Goal: Task Accomplishment & Management: Manage account settings

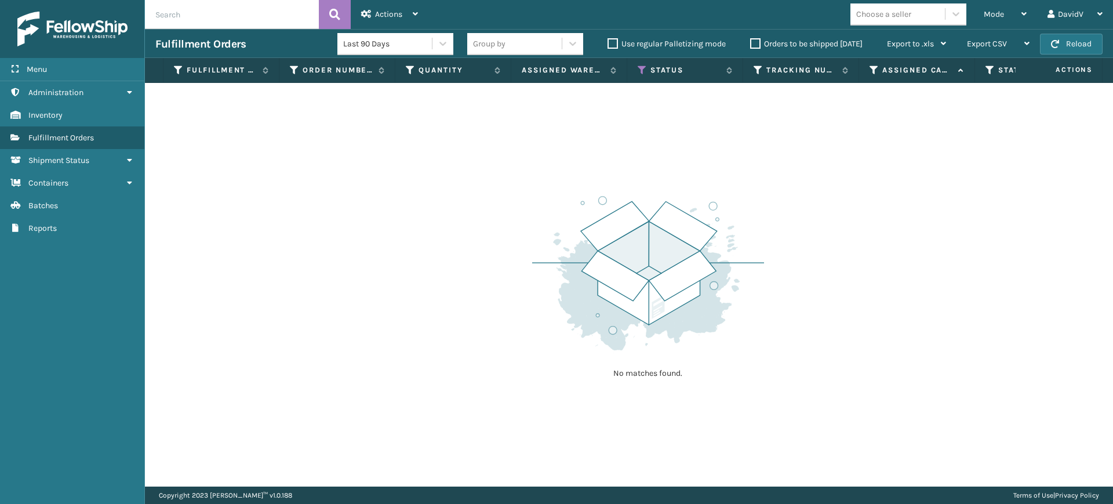
click at [752, 48] on label "Orders to be shipped [DATE]" at bounding box center [806, 44] width 112 height 10
click at [751, 45] on input "Orders to be shipped [DATE]" at bounding box center [750, 41] width 1 height 8
click at [754, 46] on label "Orders to be shipped [DATE]" at bounding box center [806, 44] width 112 height 10
click at [751, 45] on input "Orders to be shipped [DATE]" at bounding box center [750, 41] width 1 height 8
click at [754, 41] on label "Orders to be shipped [DATE]" at bounding box center [806, 44] width 112 height 10
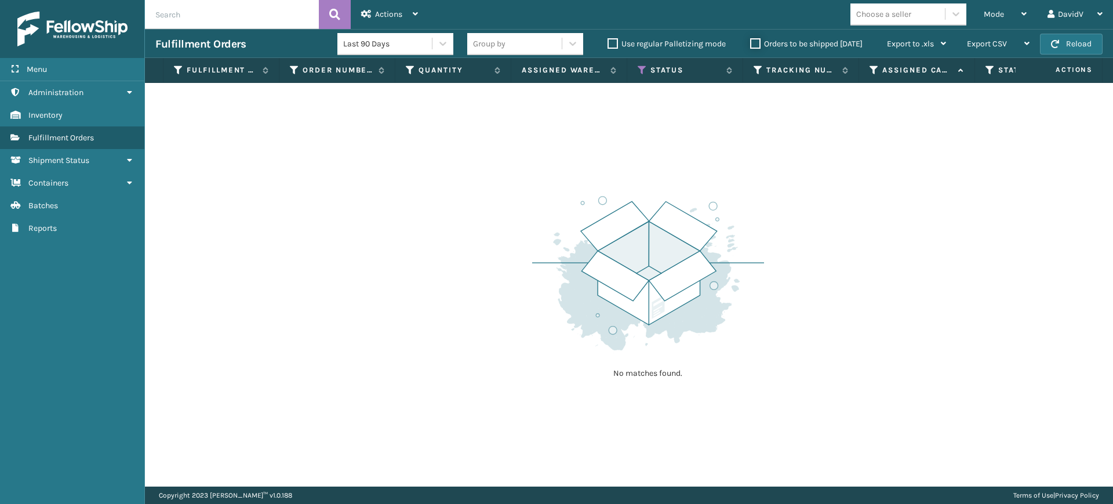
click at [751, 41] on input "Orders to be shipped [DATE]" at bounding box center [750, 41] width 1 height 8
click at [754, 41] on label "Orders to be shipped [DATE]" at bounding box center [806, 44] width 112 height 10
click at [751, 41] on input "Orders to be shipped [DATE]" at bounding box center [750, 41] width 1 height 8
click at [754, 41] on label "Orders to be shipped [DATE]" at bounding box center [806, 44] width 112 height 10
click at [751, 41] on input "Orders to be shipped [DATE]" at bounding box center [750, 41] width 1 height 8
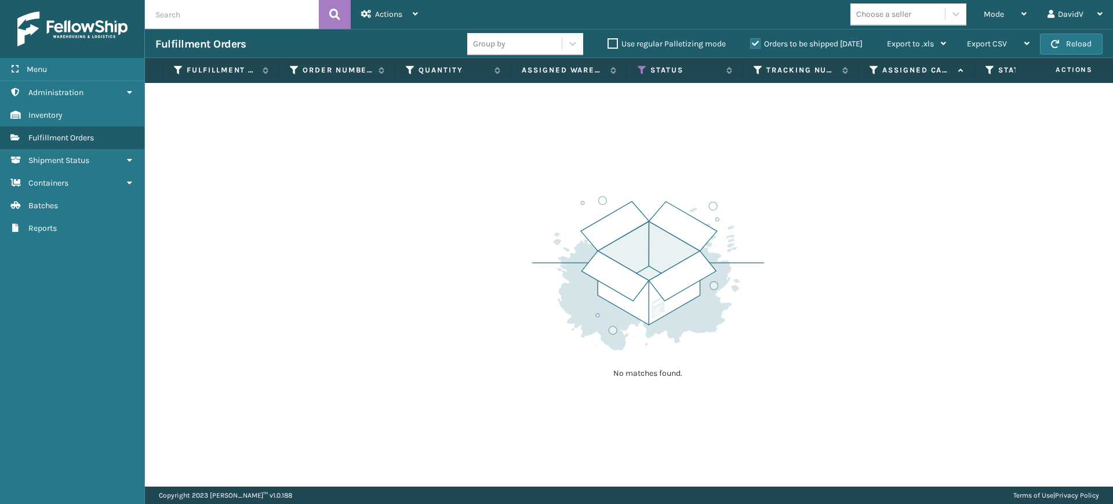
click at [754, 41] on label "Orders to be shipped [DATE]" at bounding box center [806, 44] width 112 height 10
click at [751, 41] on input "Orders to be shipped [DATE]" at bounding box center [750, 41] width 1 height 8
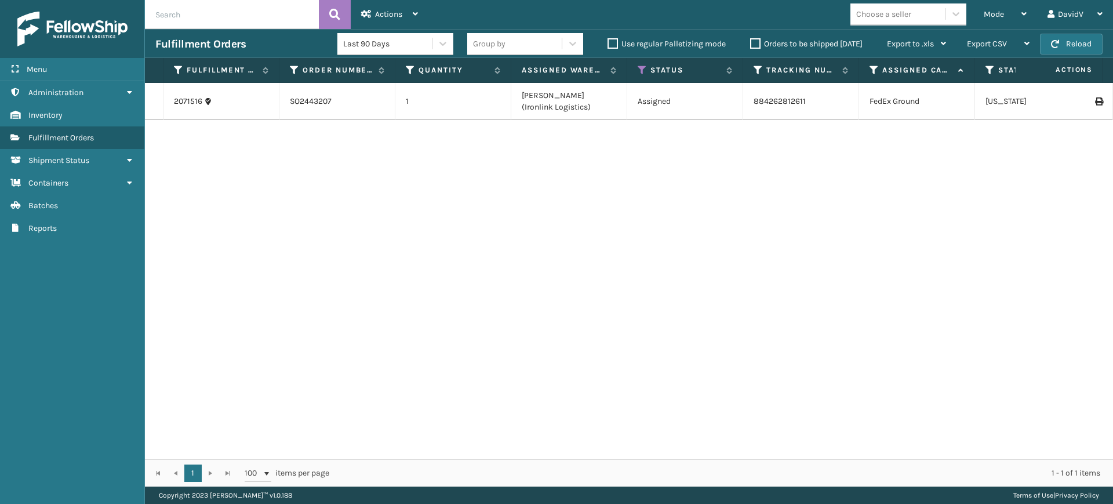
click at [752, 41] on label "Orders to be shipped [DATE]" at bounding box center [806, 44] width 112 height 10
click at [751, 41] on input "Orders to be shipped [DATE]" at bounding box center [750, 41] width 1 height 8
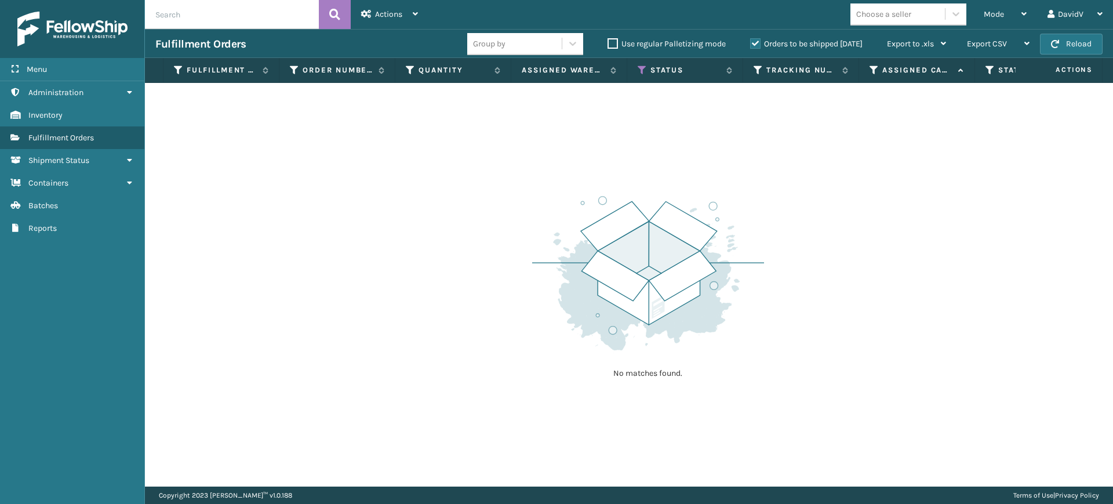
click at [758, 45] on label "Orders to be shipped [DATE]" at bounding box center [806, 44] width 112 height 10
click at [751, 45] on input "Orders to be shipped [DATE]" at bounding box center [750, 41] width 1 height 8
click at [758, 45] on label "Orders to be shipped [DATE]" at bounding box center [806, 44] width 112 height 10
click at [751, 45] on input "Orders to be shipped [DATE]" at bounding box center [750, 41] width 1 height 8
click at [758, 45] on label "Orders to be shipped [DATE]" at bounding box center [806, 44] width 112 height 10
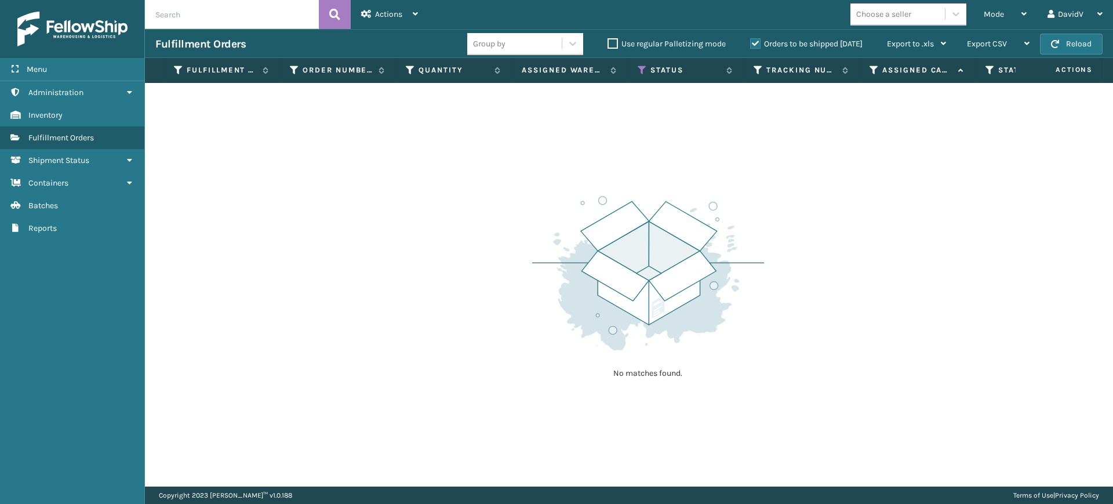
click at [751, 45] on input "Orders to be shipped [DATE]" at bounding box center [750, 41] width 1 height 8
click at [758, 45] on label "Orders to be shipped [DATE]" at bounding box center [806, 44] width 112 height 10
click at [751, 45] on input "Orders to be shipped [DATE]" at bounding box center [750, 41] width 1 height 8
click at [758, 45] on label "Orders to be shipped [DATE]" at bounding box center [806, 44] width 112 height 10
click at [751, 45] on input "Orders to be shipped [DATE]" at bounding box center [750, 41] width 1 height 8
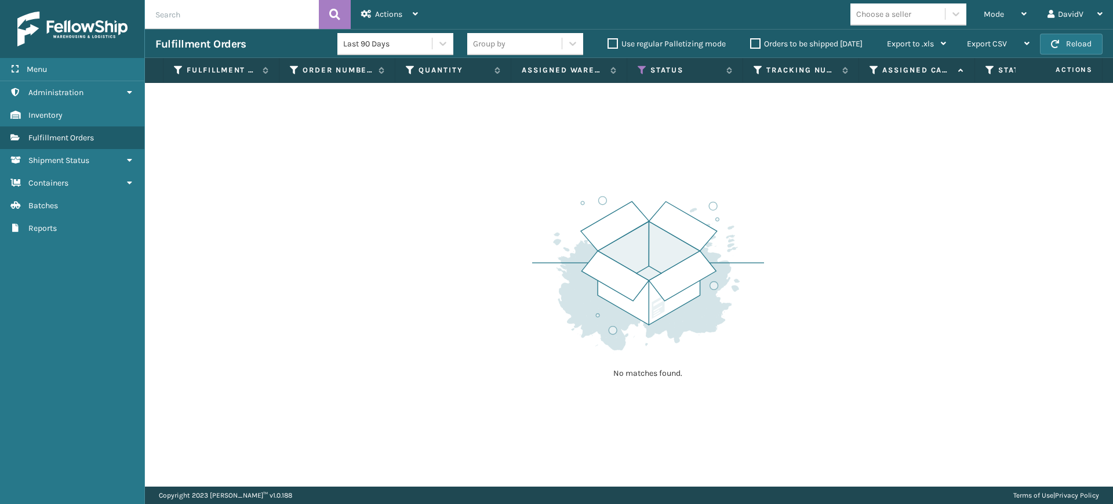
click at [758, 45] on label "Orders to be shipped [DATE]" at bounding box center [806, 44] width 112 height 10
click at [751, 45] on input "Orders to be shipped [DATE]" at bounding box center [750, 41] width 1 height 8
click at [639, 72] on icon at bounding box center [642, 70] width 9 height 10
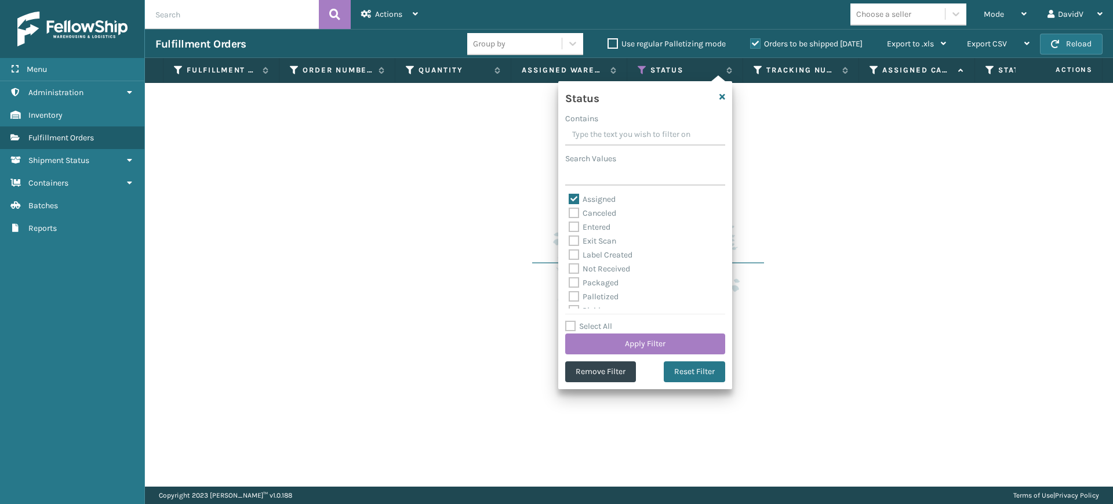
click at [755, 43] on label "Orders to be shipped [DATE]" at bounding box center [806, 44] width 112 height 10
click at [751, 43] on input "Orders to be shipped [DATE]" at bounding box center [750, 41] width 1 height 8
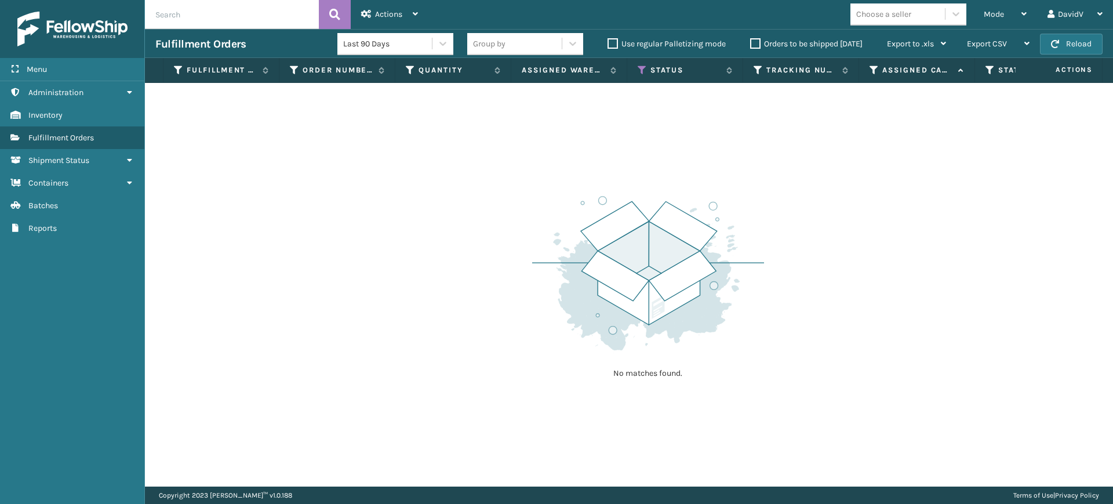
click at [755, 43] on label "Orders to be shipped [DATE]" at bounding box center [806, 44] width 112 height 10
click at [751, 43] on input "Orders to be shipped [DATE]" at bounding box center [750, 41] width 1 height 8
